Goal: Check status: Check status

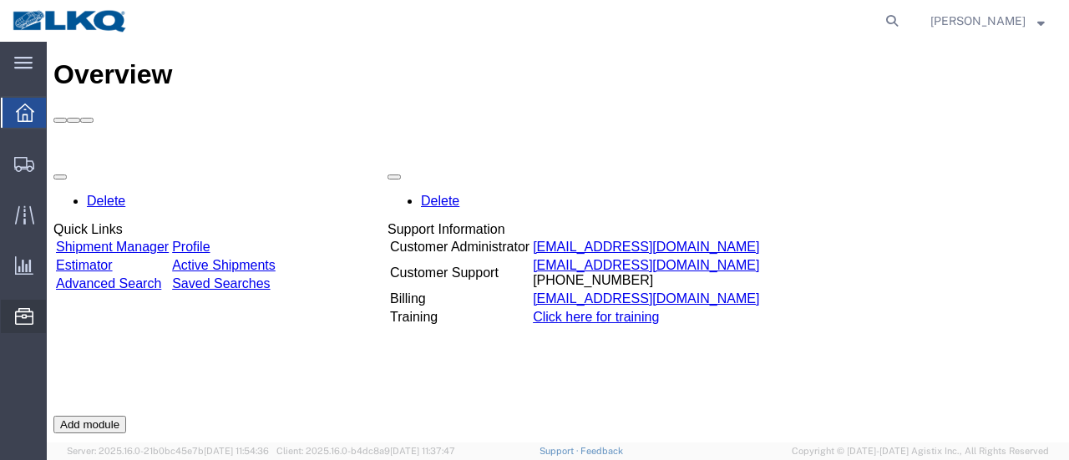
click at [0, 0] on span "Location Appointment" at bounding box center [0, 0] width 0 height 0
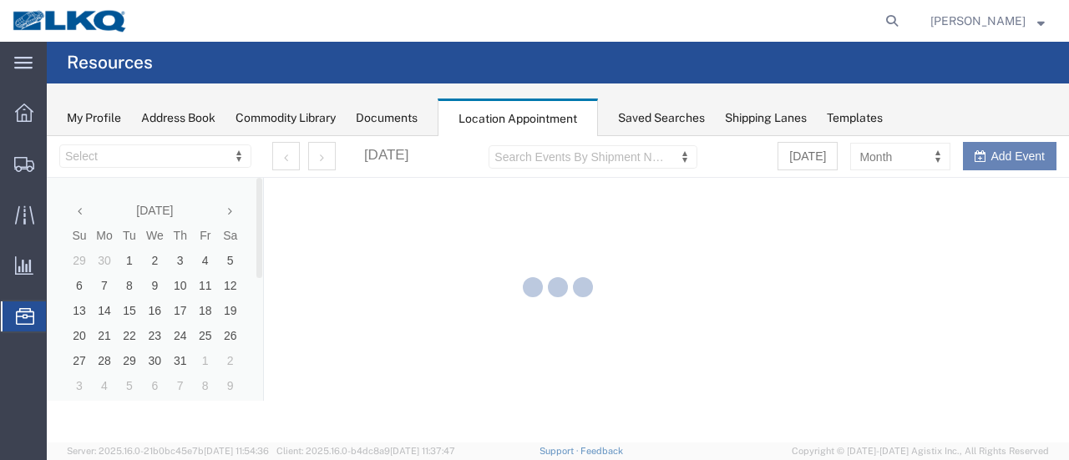
select select "28712"
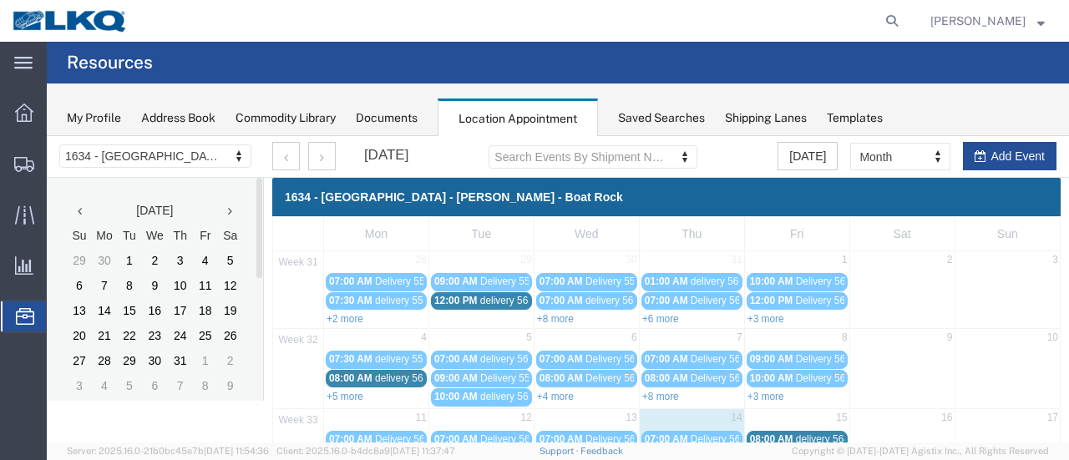
scroll to position [167, 0]
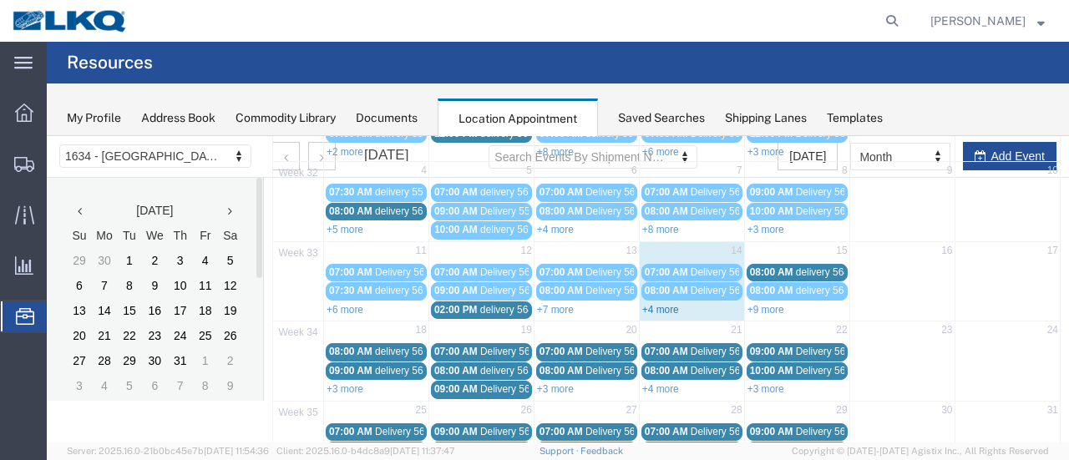
click at [651, 304] on link "+4 more" at bounding box center [660, 310] width 37 height 12
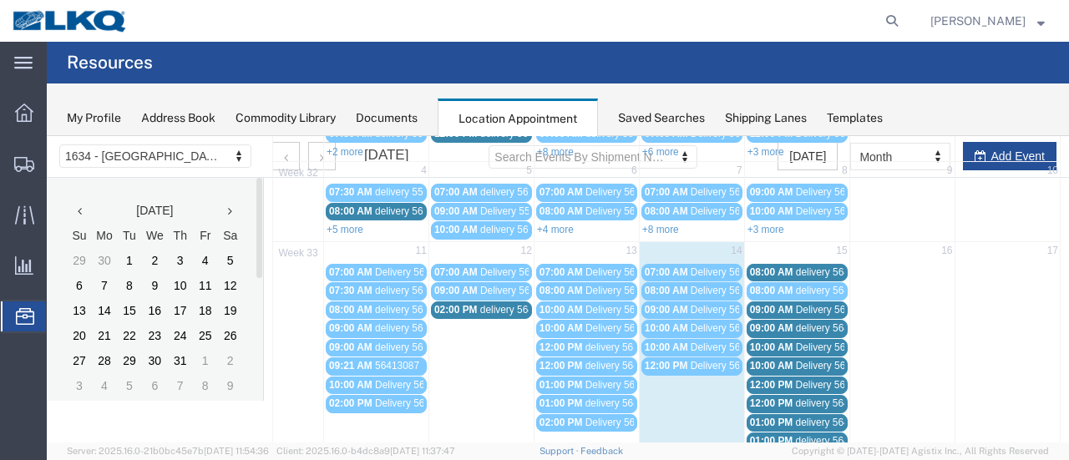
click at [804, 379] on span "Delivery 56150963" at bounding box center [837, 385] width 83 height 12
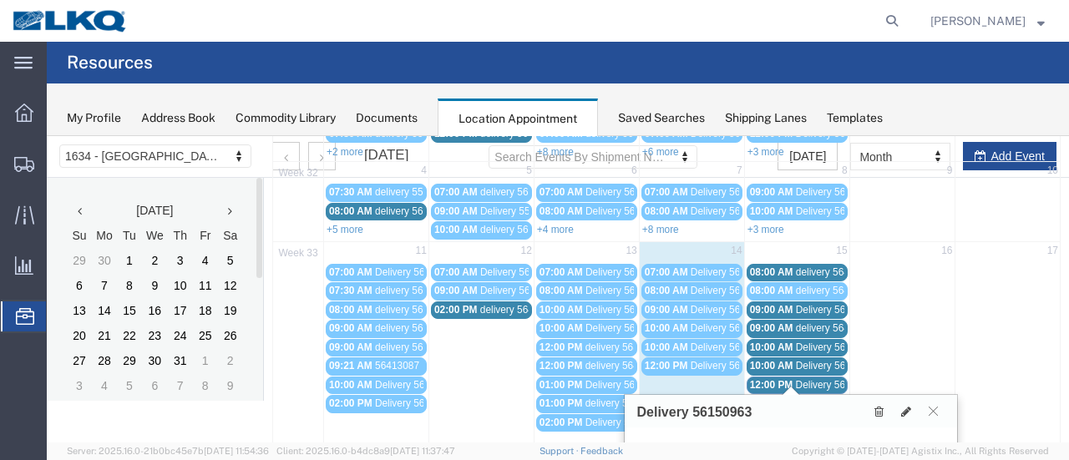
scroll to position [251, 0]
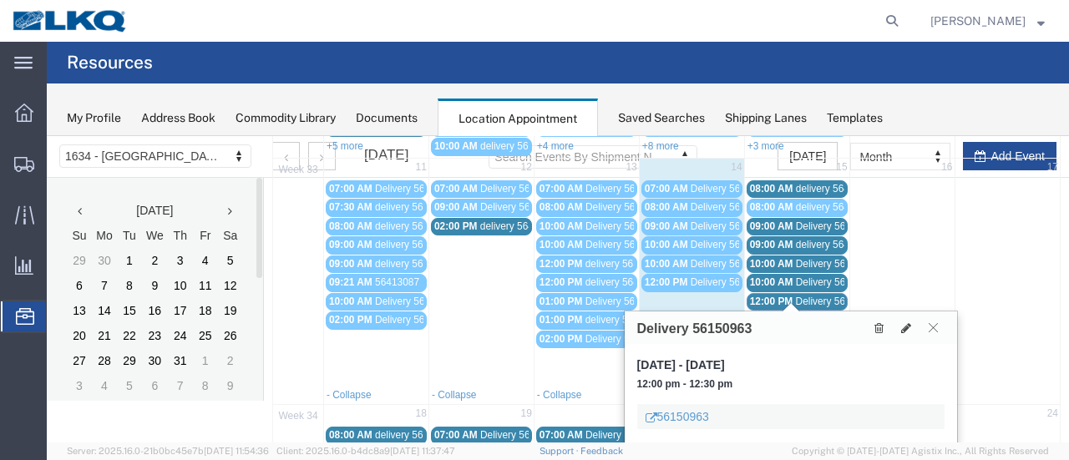
click at [930, 324] on icon at bounding box center [933, 327] width 9 height 10
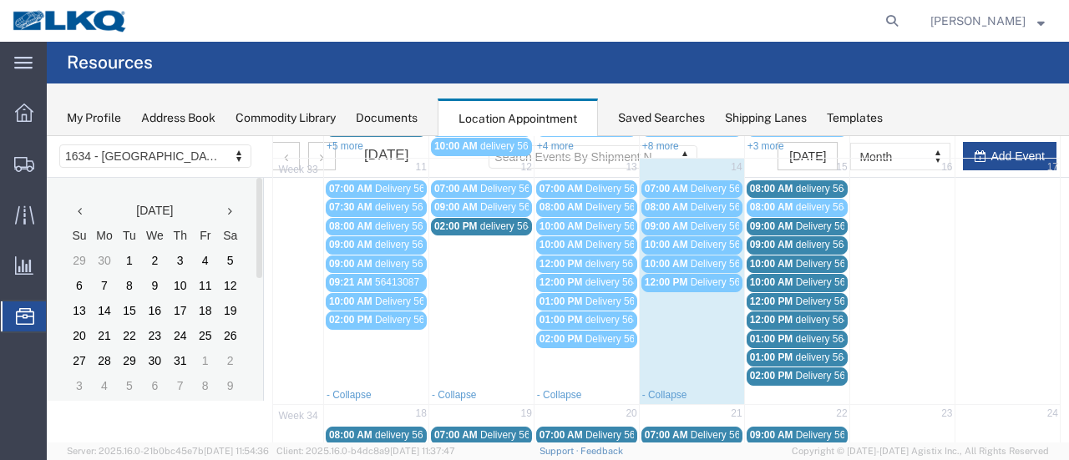
click at [812, 314] on span "delivery 56455877" at bounding box center [836, 320] width 81 height 12
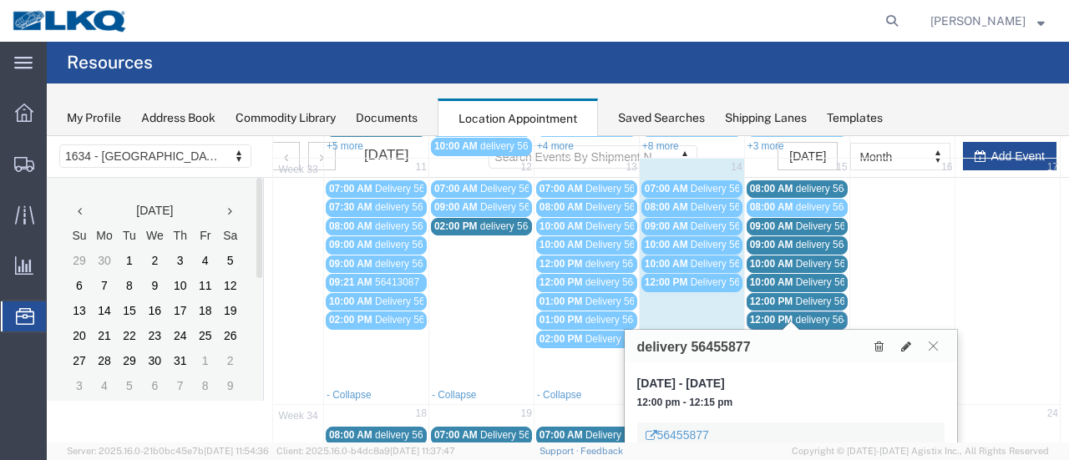
click at [932, 342] on icon at bounding box center [933, 346] width 9 height 10
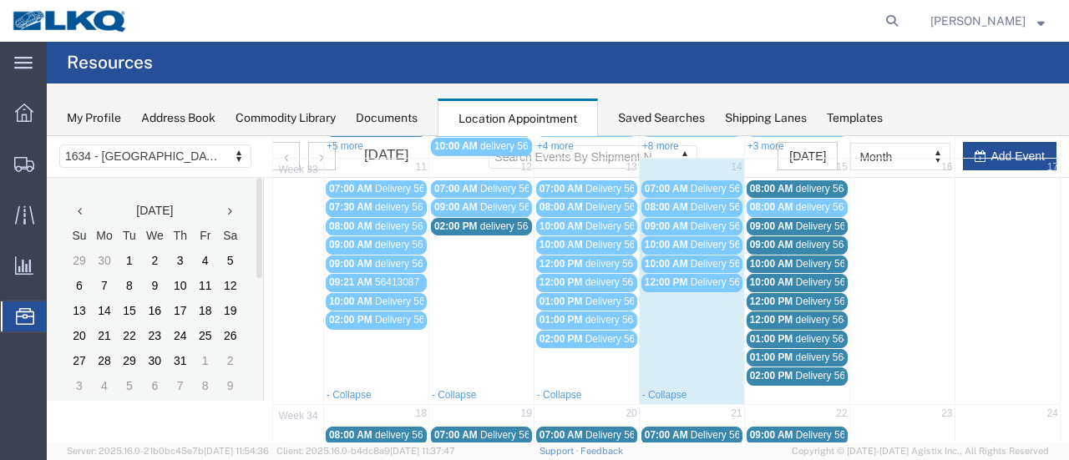
click at [820, 333] on span "delivery 56461016" at bounding box center [836, 339] width 81 height 12
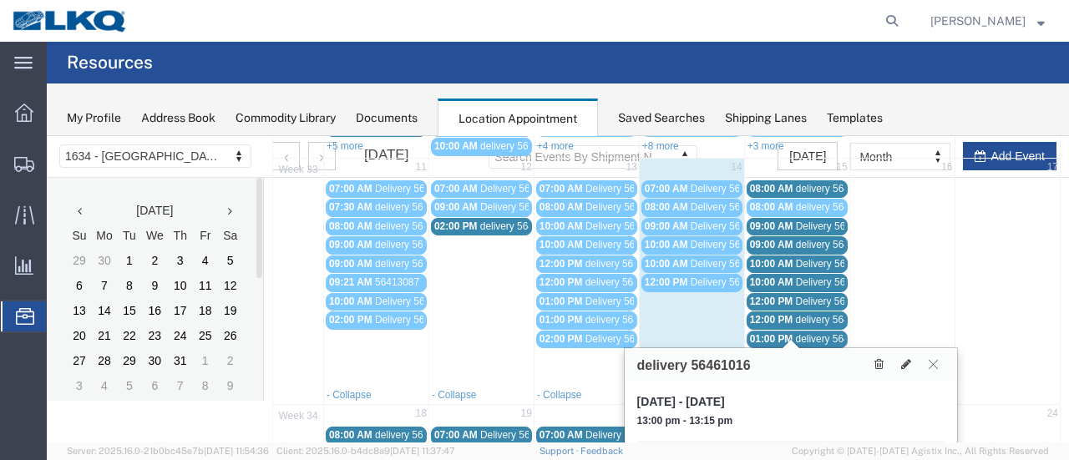
click at [930, 359] on icon at bounding box center [933, 364] width 9 height 10
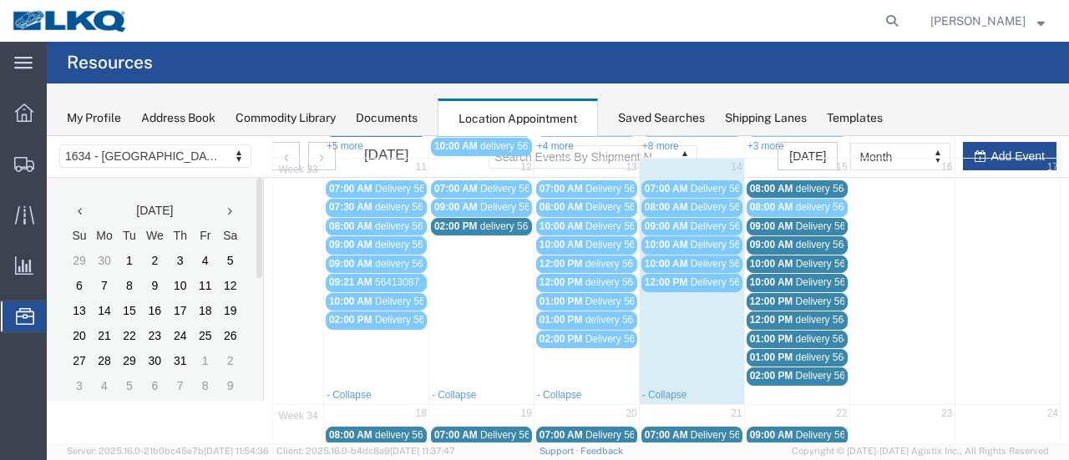
click at [818, 352] on span "delivery 56495634" at bounding box center [836, 358] width 81 height 12
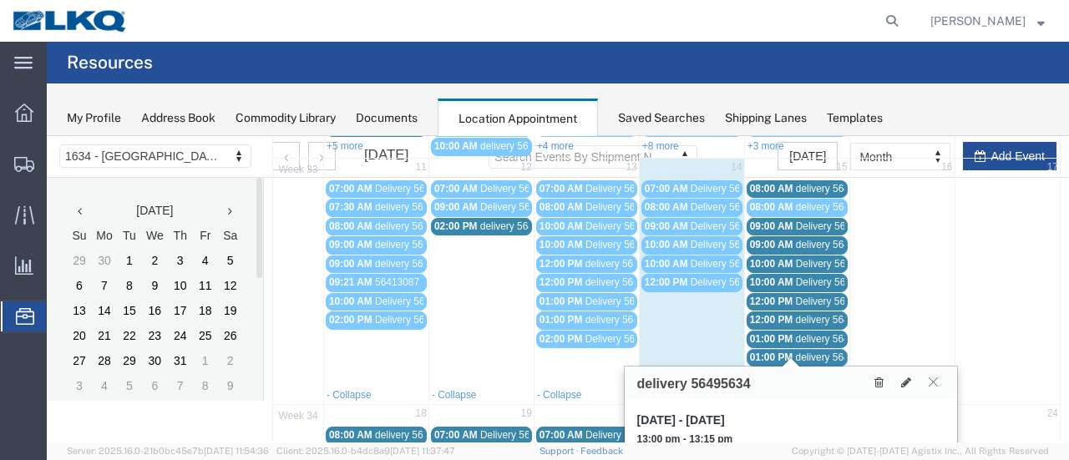
click at [933, 378] on icon at bounding box center [933, 382] width 9 height 10
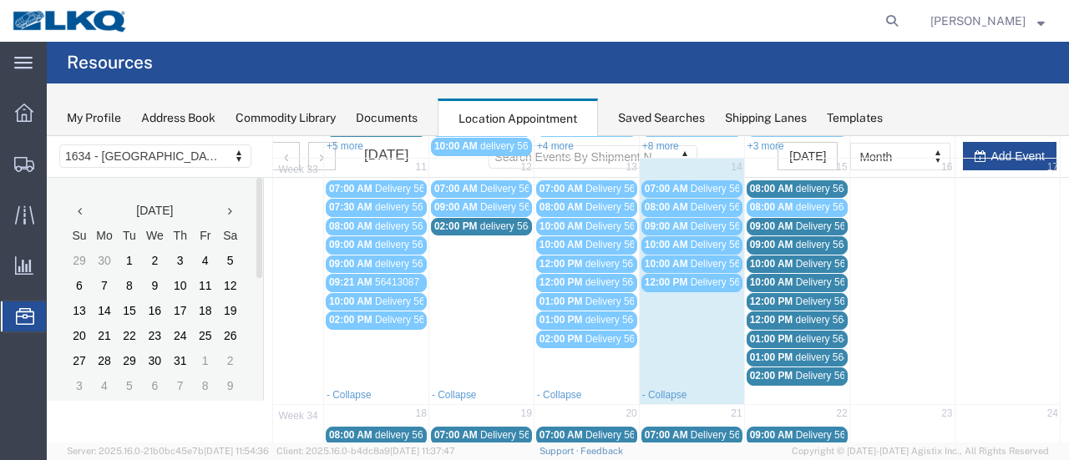
click at [796, 370] on span "Delivery 56163979" at bounding box center [837, 376] width 83 height 12
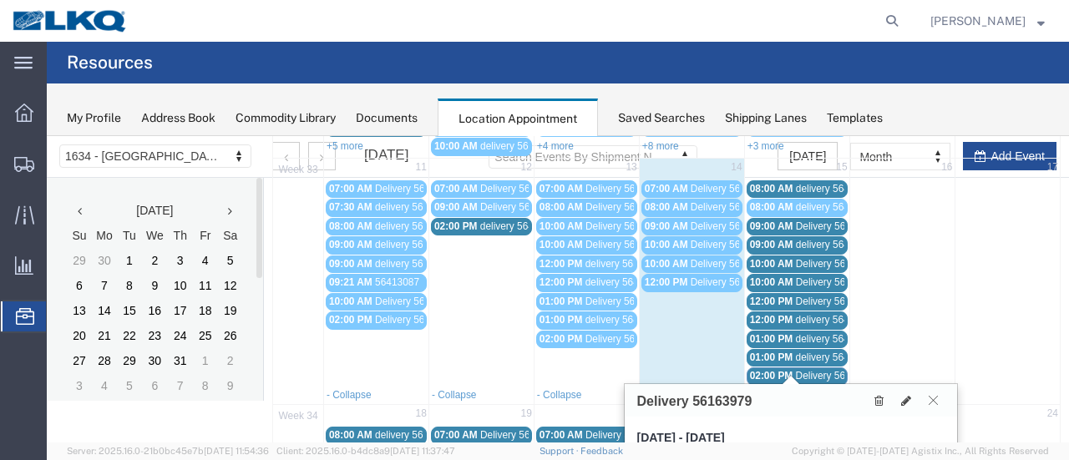
click at [934, 398] on icon at bounding box center [933, 400] width 9 height 10
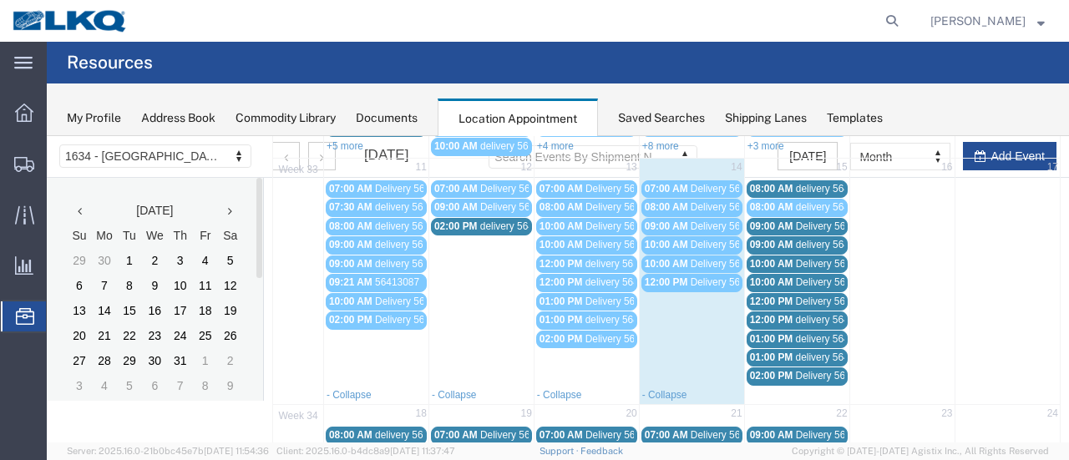
click at [807, 183] on span "delivery 56468921" at bounding box center [836, 189] width 81 height 12
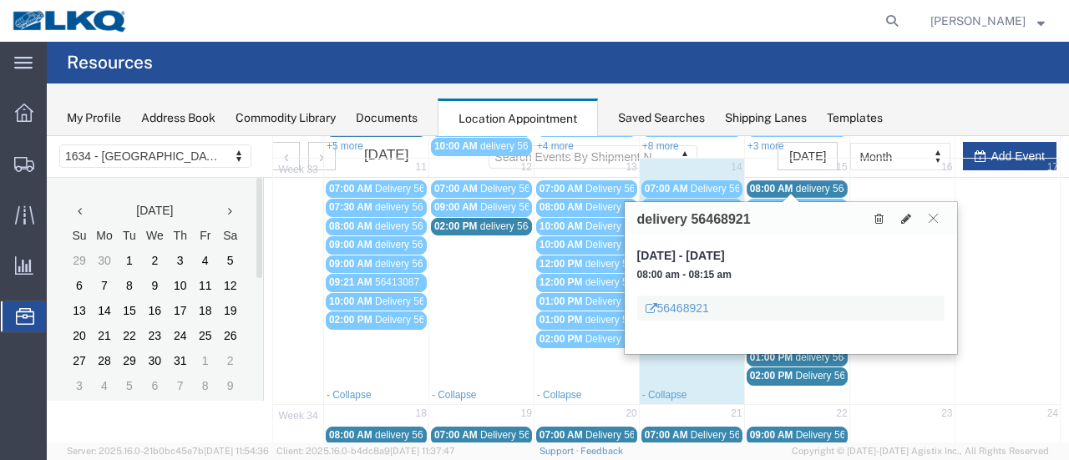
click at [935, 215] on icon at bounding box center [933, 218] width 9 height 10
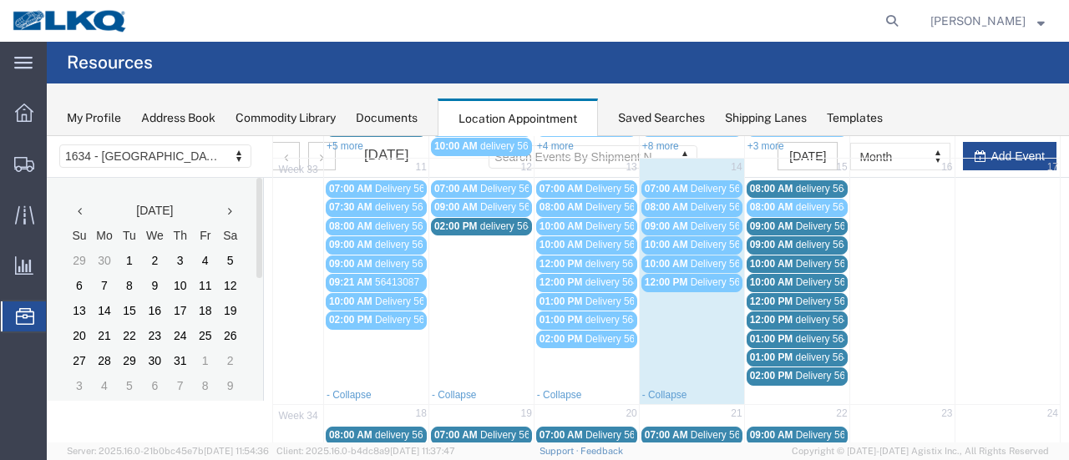
click at [813, 220] on span "Delivery 56150969" at bounding box center [837, 226] width 83 height 12
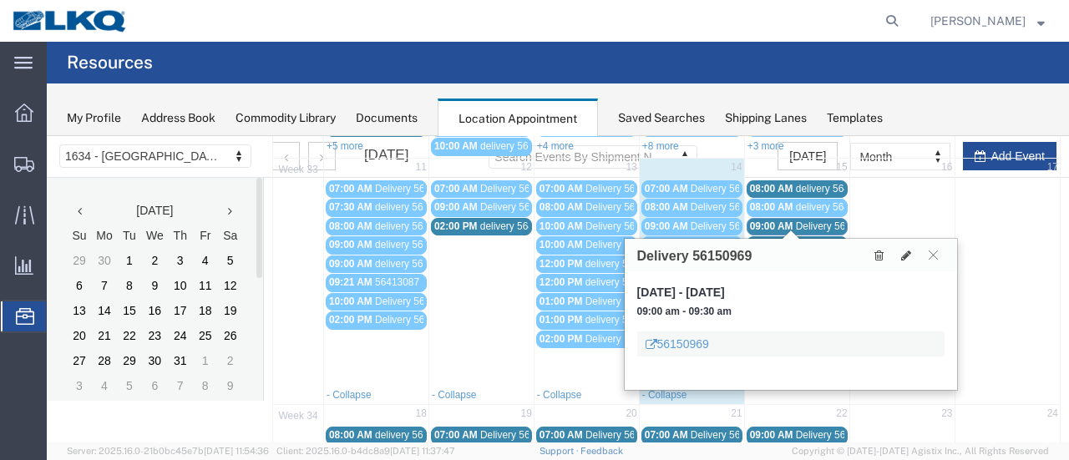
click at [813, 239] on div "09:00 AM delivery 56468143" at bounding box center [797, 245] width 94 height 13
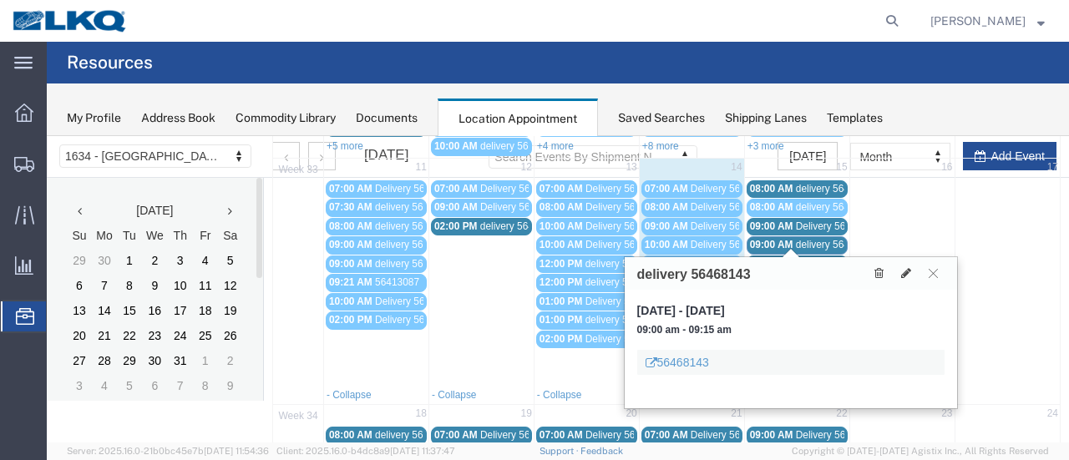
click at [810, 258] on span "Delivery 56137962" at bounding box center [837, 264] width 83 height 12
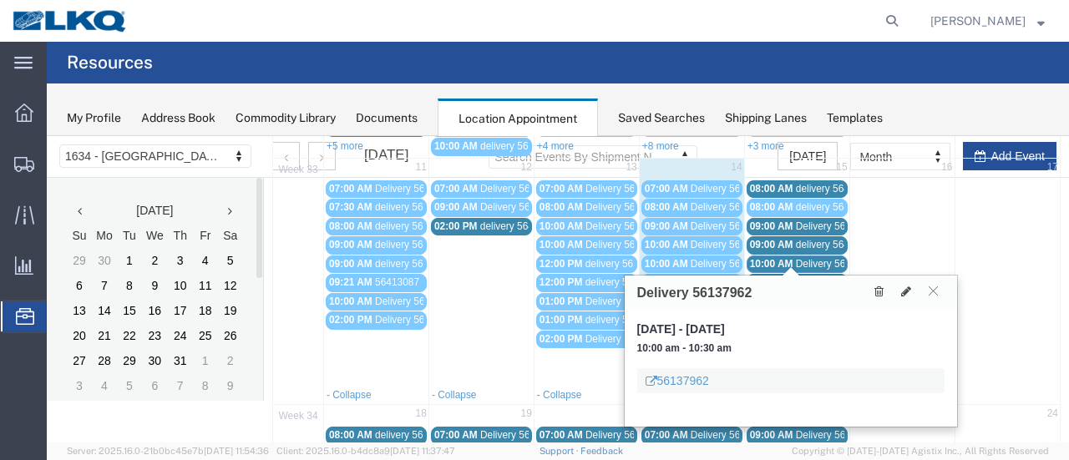
click at [805, 276] on span "Delivery 56150965" at bounding box center [837, 282] width 83 height 12
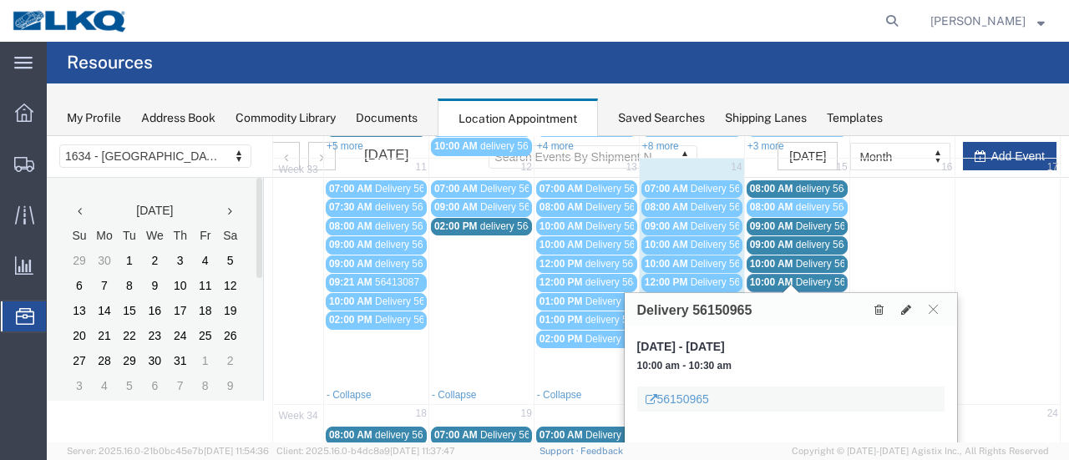
click at [803, 296] on span "Delivery 56150963" at bounding box center [837, 302] width 83 height 12
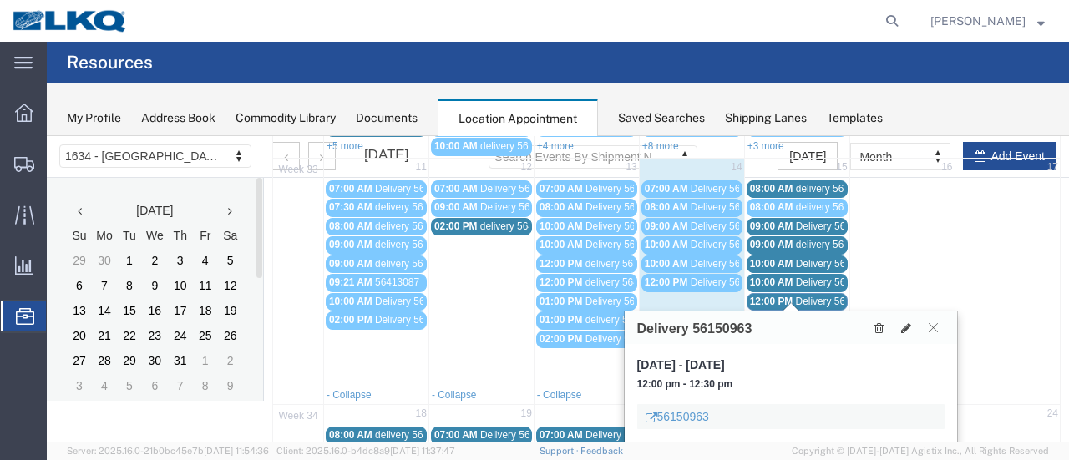
click at [803, 314] on span "delivery 56455877" at bounding box center [836, 320] width 81 height 12
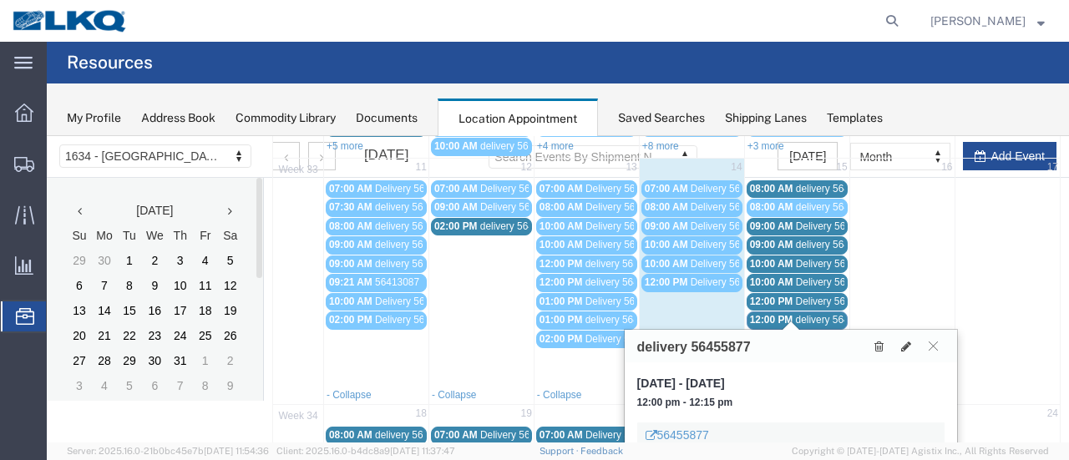
click at [804, 333] on span "delivery 56461016" at bounding box center [836, 339] width 81 height 12
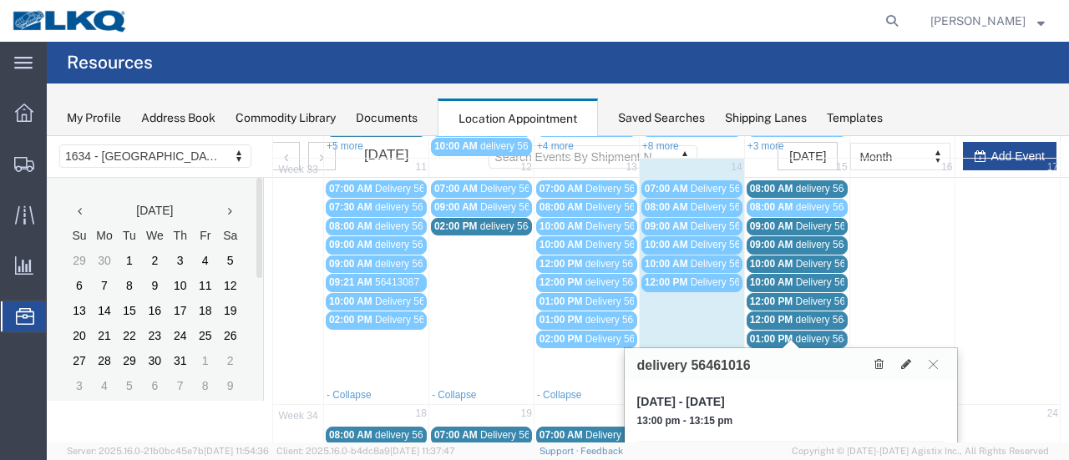
click at [803, 352] on span "delivery 56495634" at bounding box center [836, 358] width 81 height 12
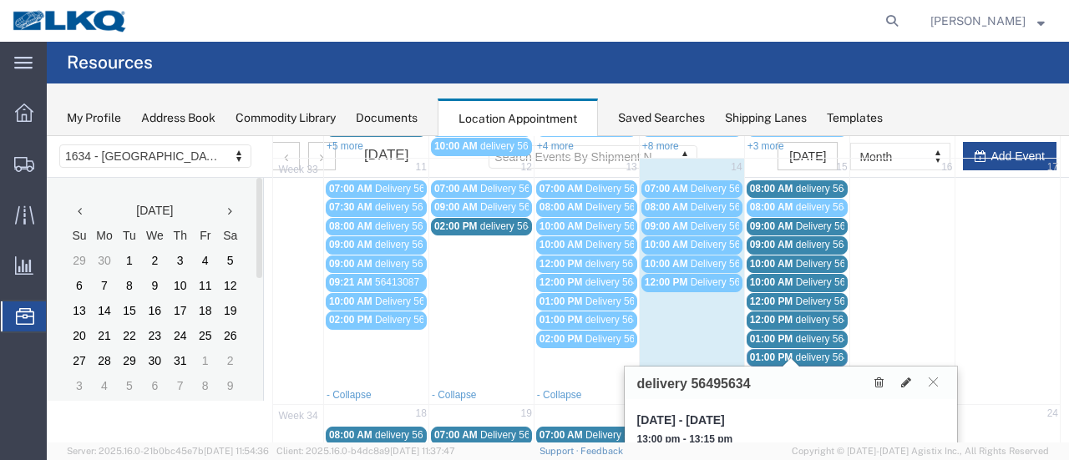
click at [805, 370] on span "Delivery 56163979" at bounding box center [837, 376] width 83 height 12
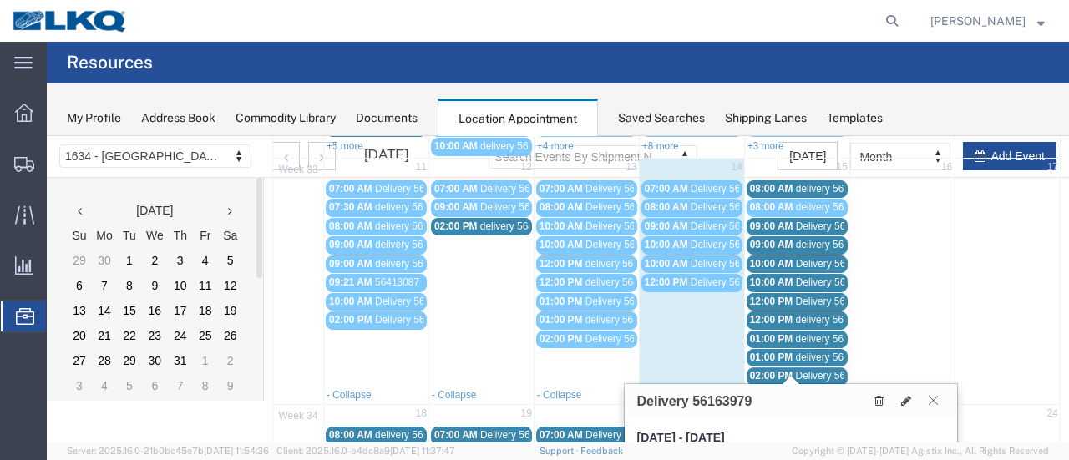
click at [930, 395] on icon at bounding box center [933, 400] width 9 height 10
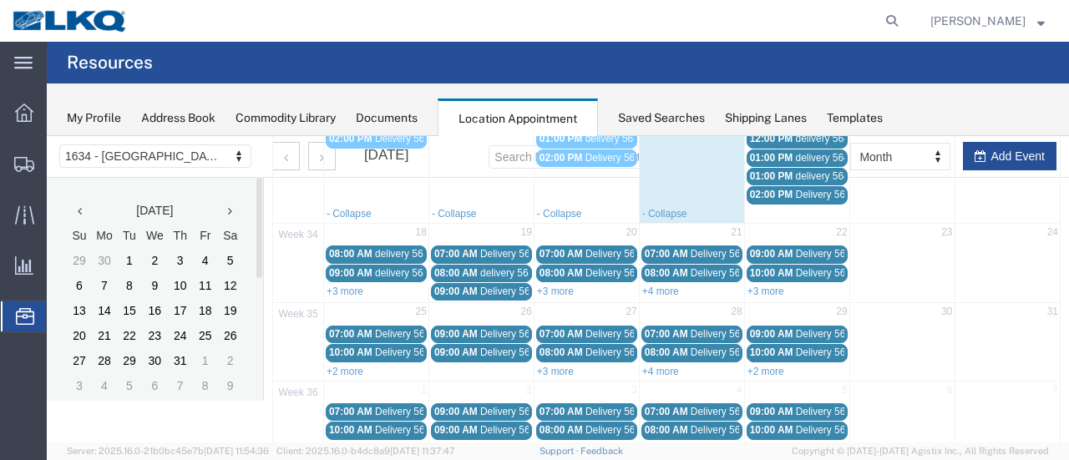
scroll to position [449, 0]
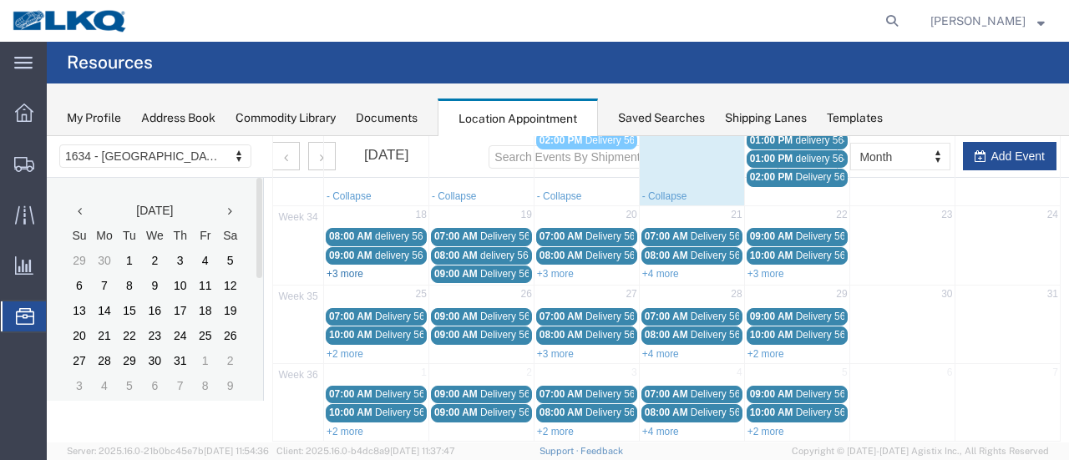
click at [351, 268] on link "+3 more" at bounding box center [345, 274] width 37 height 12
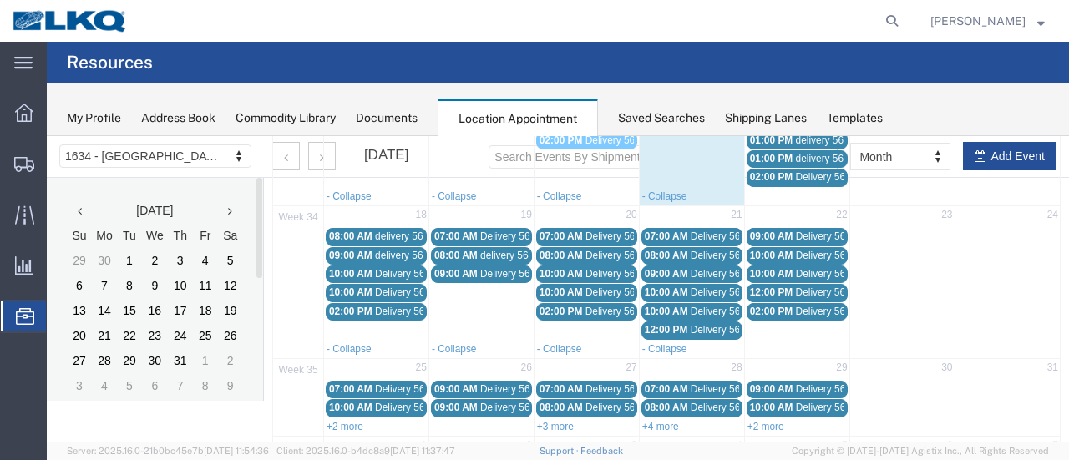
click at [409, 230] on span "delivery 56124151" at bounding box center [415, 236] width 81 height 12
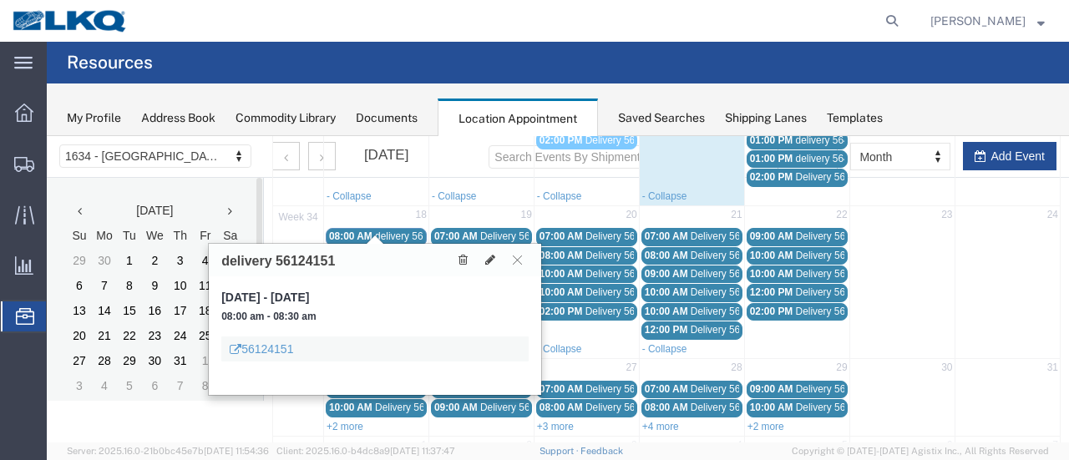
click at [407, 250] on span "delivery 56473099" at bounding box center [415, 256] width 81 height 12
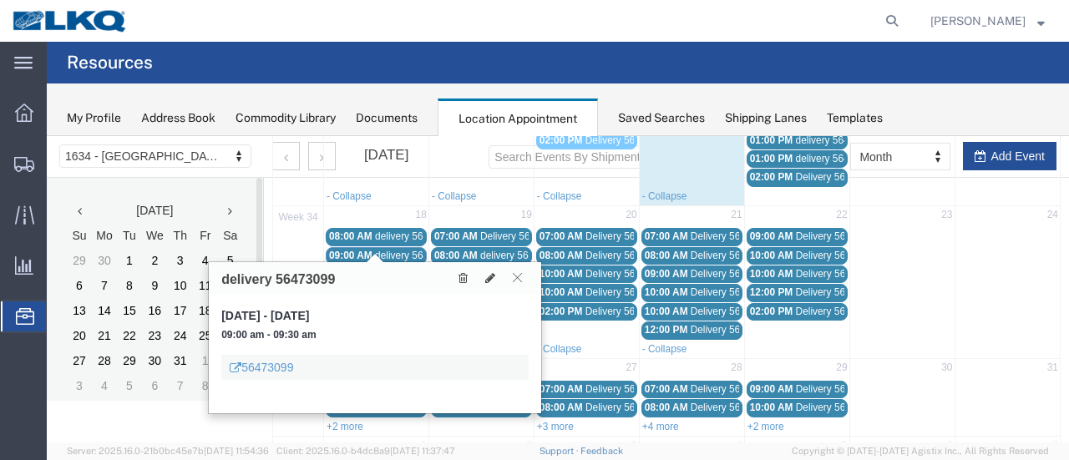
drag, startPoint x: 519, startPoint y: 275, endPoint x: 522, endPoint y: 261, distance: 13.8
click at [522, 262] on div "delivery 56473099" at bounding box center [375, 278] width 332 height 33
click at [516, 276] on icon at bounding box center [517, 277] width 9 height 10
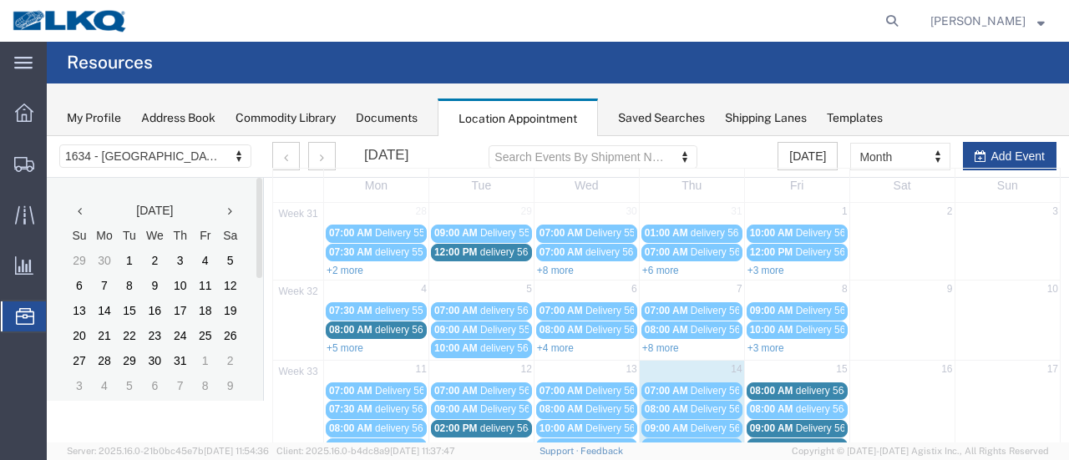
scroll to position [0, 0]
